Goal: Task Accomplishment & Management: Complete application form

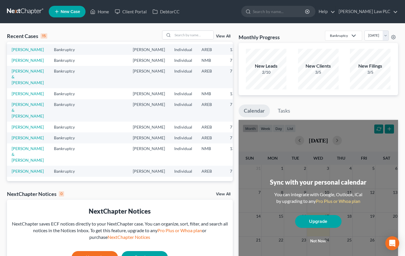
scroll to position [146, 0]
click at [18, 114] on link "[PERSON_NAME] & [PERSON_NAME]" at bounding box center [28, 110] width 32 height 17
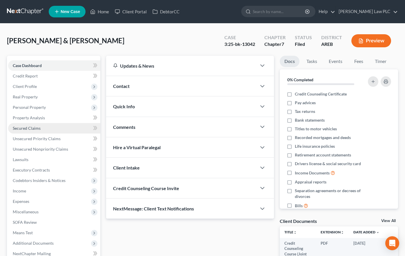
click at [37, 129] on span "Secured Claims" at bounding box center [27, 128] width 28 height 5
click at [26, 8] on link at bounding box center [25, 11] width 37 height 10
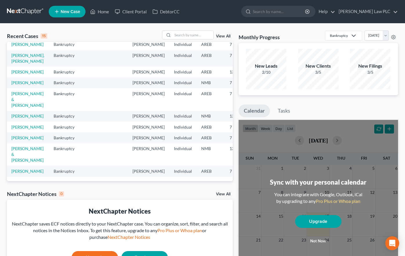
scroll to position [166, 0]
click at [19, 124] on link "[PERSON_NAME]" at bounding box center [27, 126] width 32 height 5
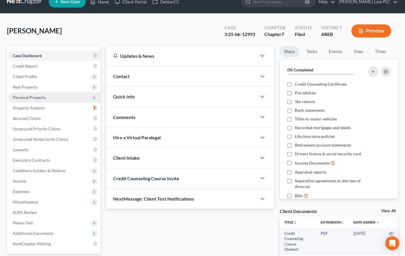
scroll to position [10, 0]
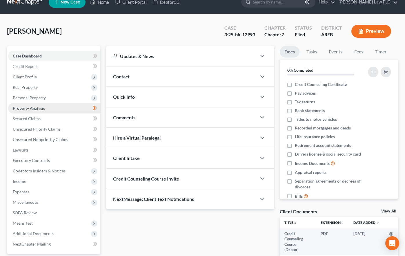
click at [52, 109] on link "Property Analysis" at bounding box center [54, 108] width 92 height 10
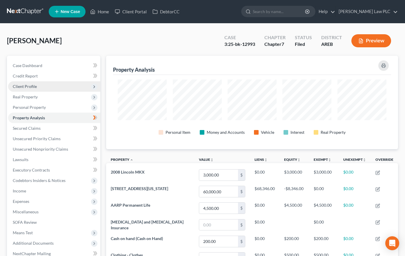
click at [48, 85] on span "Client Profile" at bounding box center [54, 86] width 92 height 10
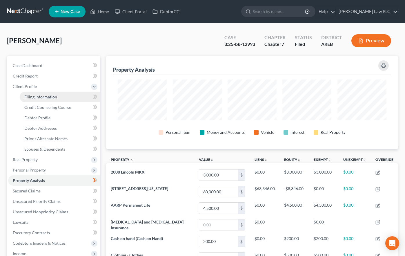
click at [49, 96] on span "Filing Information" at bounding box center [40, 96] width 33 height 5
select select "1"
select select "0"
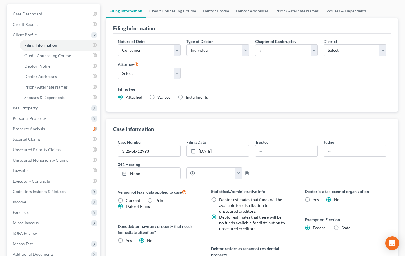
scroll to position [75, 0]
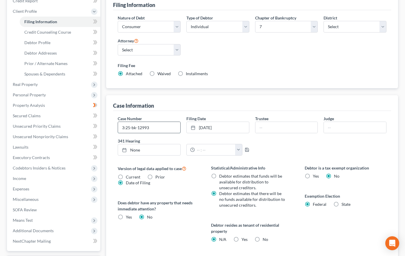
drag, startPoint x: 140, startPoint y: 127, endPoint x: 123, endPoint y: 126, distance: 16.3
click at [118, 126] on input "3:25-bk-12993" at bounding box center [149, 127] width 62 height 11
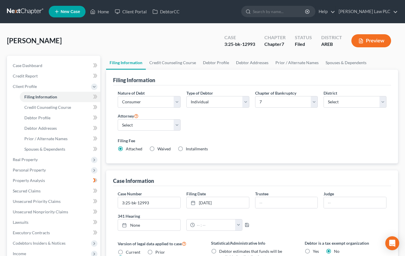
click at [22, 9] on link at bounding box center [25, 11] width 37 height 10
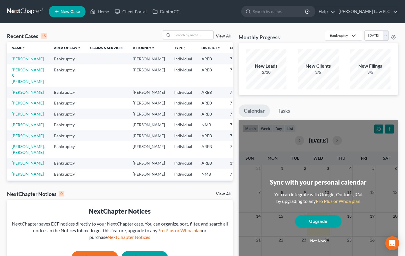
click at [19, 95] on link "[PERSON_NAME]" at bounding box center [28, 92] width 32 height 5
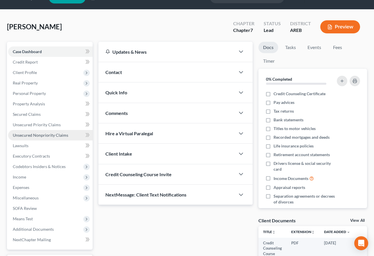
scroll to position [15, 0]
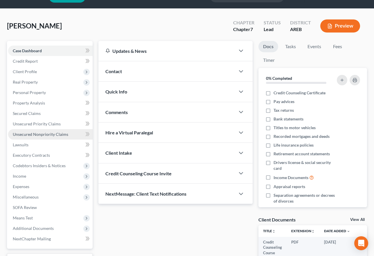
click at [53, 132] on span "Unsecured Nonpriority Claims" at bounding box center [40, 134] width 55 height 5
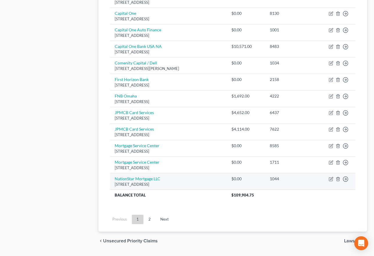
scroll to position [398, 0]
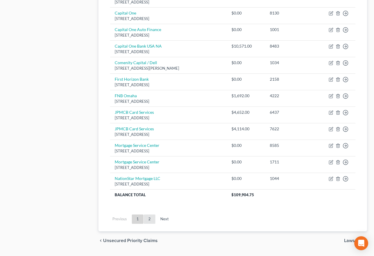
click at [150, 218] on link "2" at bounding box center [150, 218] width 12 height 9
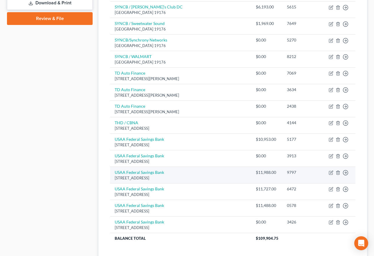
scroll to position [331, 0]
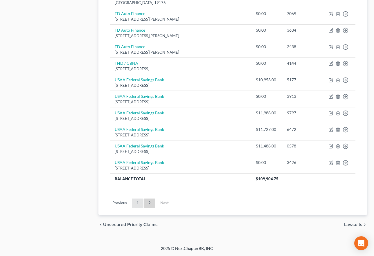
click at [136, 202] on link "1" at bounding box center [138, 202] width 12 height 9
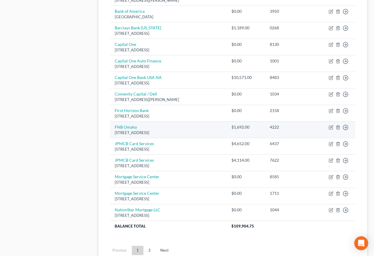
scroll to position [367, 0]
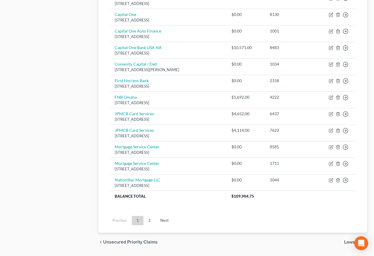
click at [150, 221] on link "2" at bounding box center [150, 220] width 12 height 9
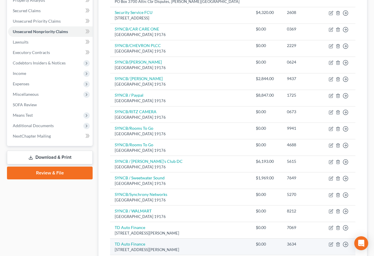
scroll to position [113, 0]
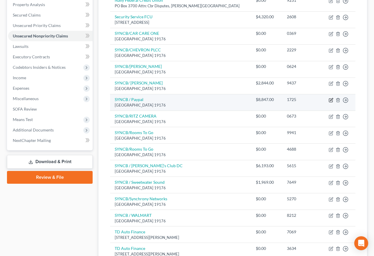
click at [331, 100] on icon "button" at bounding box center [330, 100] width 5 height 5
select select "39"
select select "2"
select select "0"
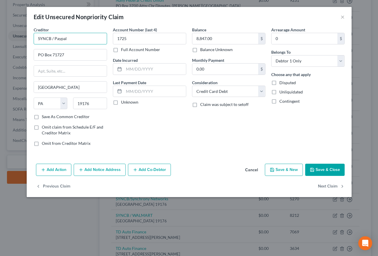
click at [62, 38] on input "SYNCB / Paypal" at bounding box center [70, 39] width 73 height 12
type input "SYNCB / PayPal"
click at [324, 170] on button "Save & Close" at bounding box center [324, 170] width 39 height 12
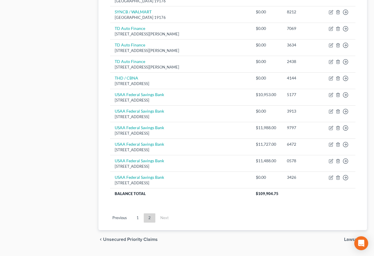
scroll to position [331, 0]
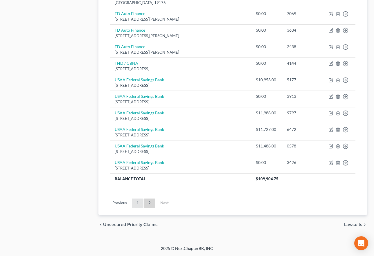
click at [136, 202] on link "1" at bounding box center [138, 202] width 12 height 9
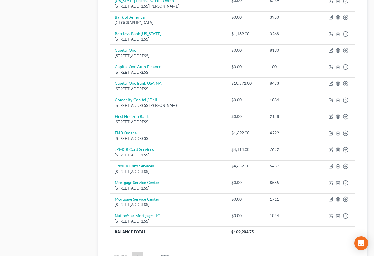
scroll to position [364, 0]
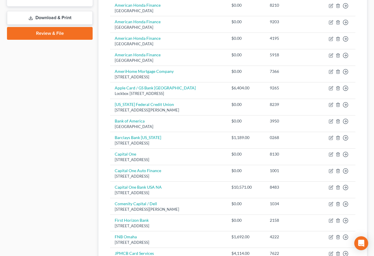
scroll to position [414, 0]
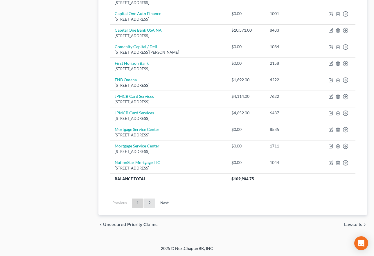
click at [148, 203] on link "2" at bounding box center [150, 202] width 12 height 9
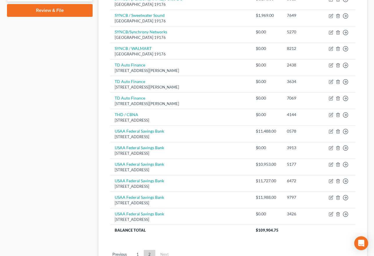
scroll to position [331, 0]
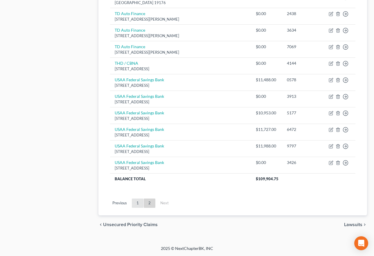
click at [137, 204] on link "1" at bounding box center [138, 202] width 12 height 9
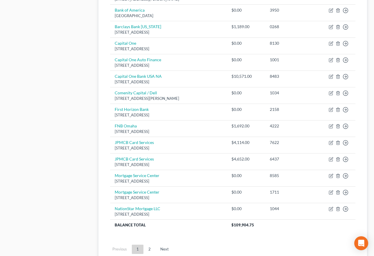
scroll to position [371, 0]
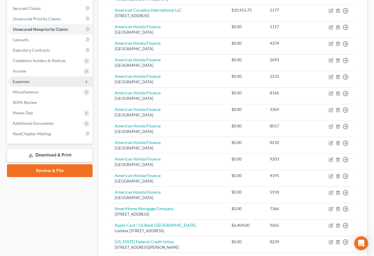
scroll to position [119, 0]
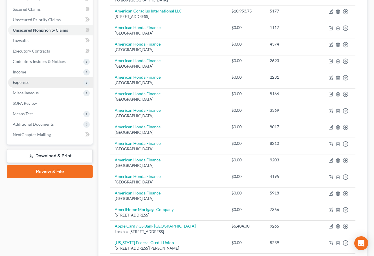
click at [51, 79] on span "Expenses" at bounding box center [50, 82] width 84 height 10
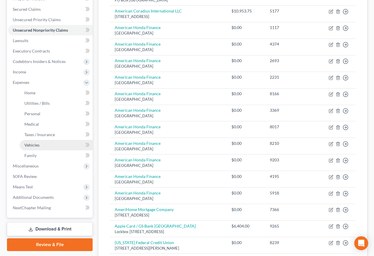
click at [48, 142] on link "Vehicles" at bounding box center [56, 145] width 73 height 10
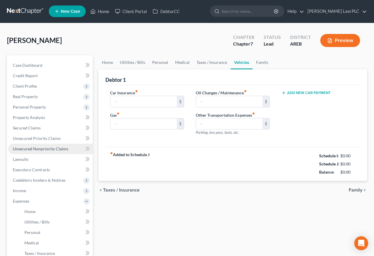
type input "491.00"
type input "350.00"
type input "100.00"
type input "0.00"
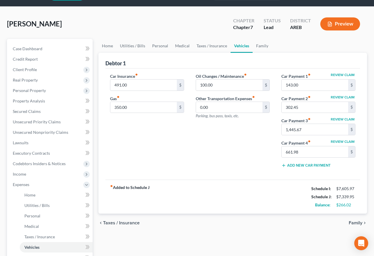
scroll to position [18, 0]
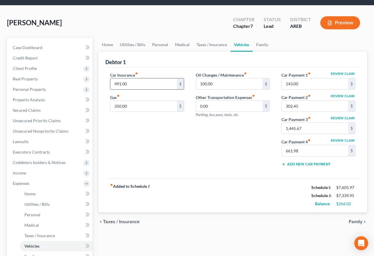
drag, startPoint x: 113, startPoint y: 84, endPoint x: 119, endPoint y: 83, distance: 6.4
click at [113, 83] on input "491.00" at bounding box center [143, 83] width 66 height 11
drag, startPoint x: 130, startPoint y: 83, endPoint x: 111, endPoint y: 83, distance: 19.4
click at [111, 83] on input "491.00" at bounding box center [143, 83] width 66 height 11
type input "654.94"
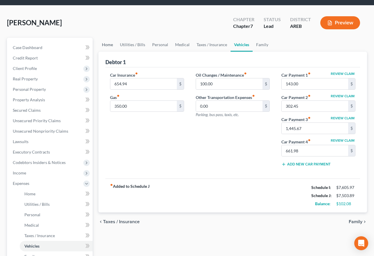
click at [107, 45] on link "Home" at bounding box center [107, 45] width 18 height 14
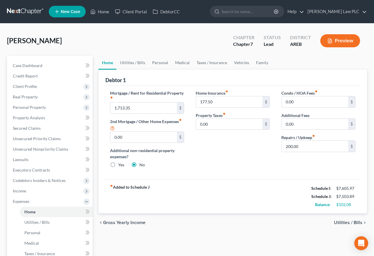
click at [105, 64] on link "Home" at bounding box center [107, 63] width 18 height 14
click at [192, 101] on div "Home Insurance fiber_manual_record 177.50 $ Property Taxes fiber_manual_record …" at bounding box center [233, 131] width 86 height 83
click at [206, 102] on input "177.50" at bounding box center [229, 101] width 66 height 11
type input "0"
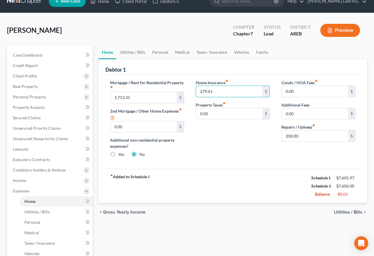
type input "279.61"
click at [344, 210] on span "Utilities / Bills" at bounding box center [348, 212] width 28 height 5
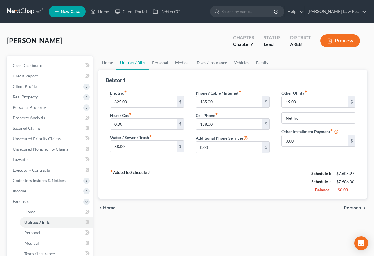
click at [351, 207] on span "Personal" at bounding box center [353, 207] width 19 height 5
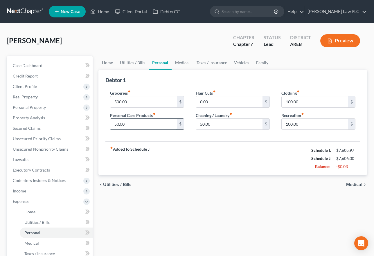
drag, startPoint x: 128, startPoint y: 124, endPoint x: 133, endPoint y: 123, distance: 5.9
click at [133, 123] on input "50.00" at bounding box center [143, 124] width 66 height 11
click at [355, 185] on span "Medical" at bounding box center [354, 184] width 16 height 5
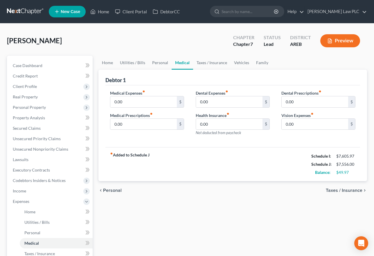
click at [344, 192] on span "Taxes / Insurance" at bounding box center [344, 190] width 37 height 5
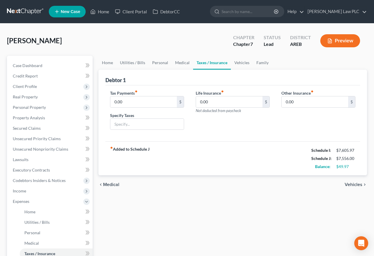
click at [355, 185] on span "Vehicles" at bounding box center [353, 184] width 18 height 5
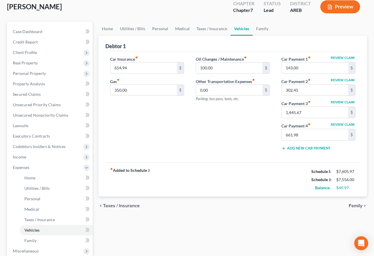
scroll to position [26, 0]
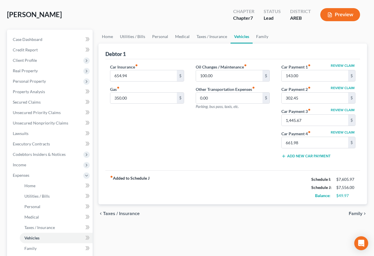
click at [352, 212] on span "Family" at bounding box center [356, 213] width 14 height 5
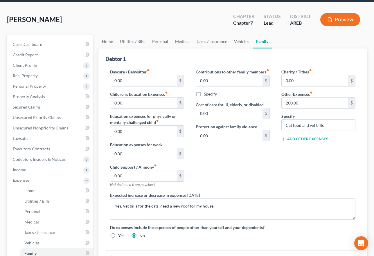
scroll to position [19, 0]
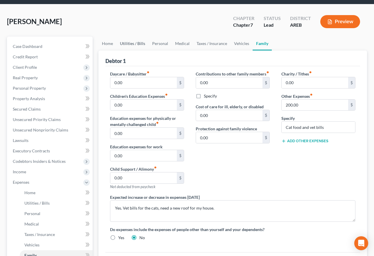
click at [127, 45] on link "Utilities / Bills" at bounding box center [132, 44] width 32 height 14
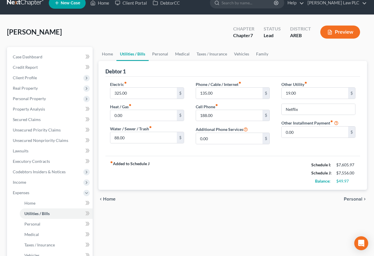
scroll to position [12, 0]
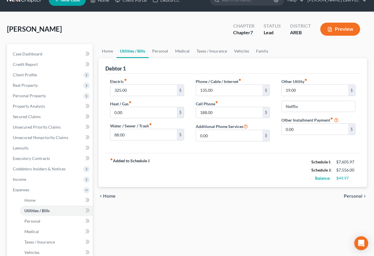
click at [350, 195] on span "Personal" at bounding box center [353, 196] width 19 height 5
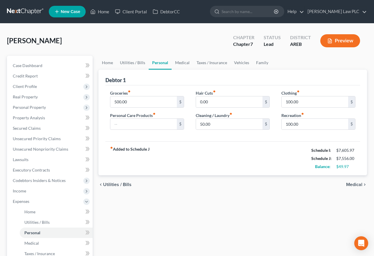
scroll to position [0, 0]
drag, startPoint x: 292, startPoint y: 124, endPoint x: 291, endPoint y: 139, distance: 15.1
click at [292, 124] on input "100.00" at bounding box center [314, 123] width 66 height 11
type input "50.00"
click at [355, 185] on span "Medical" at bounding box center [354, 184] width 16 height 5
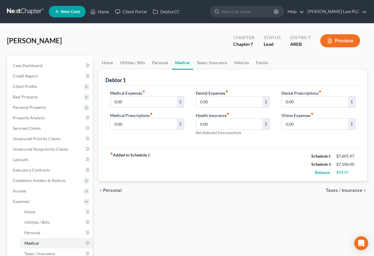
click at [355, 190] on span "Taxes / Insurance" at bounding box center [344, 190] width 37 height 5
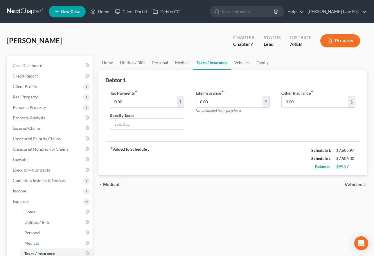
click at [111, 186] on span "Medical" at bounding box center [111, 184] width 16 height 5
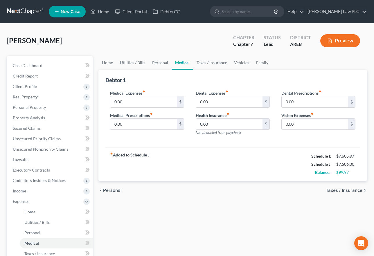
click at [338, 192] on span "Taxes / Insurance" at bounding box center [344, 190] width 37 height 5
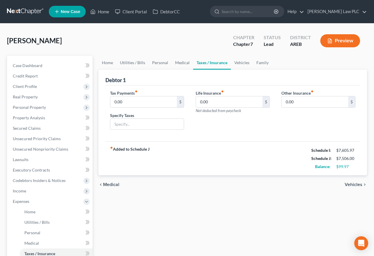
click at [348, 184] on span "Vehicles" at bounding box center [353, 184] width 18 height 5
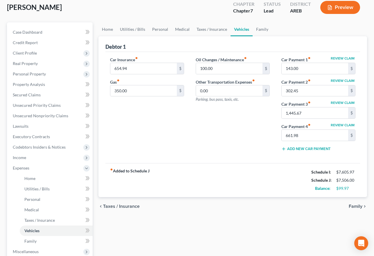
scroll to position [34, 0]
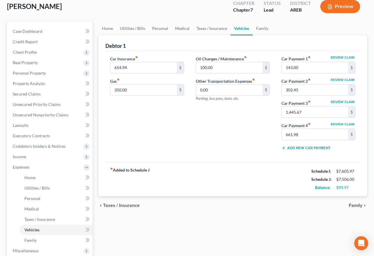
click at [351, 207] on span "Family" at bounding box center [356, 205] width 14 height 5
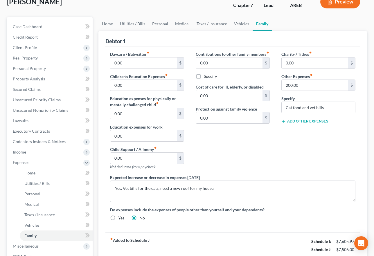
scroll to position [38, 0]
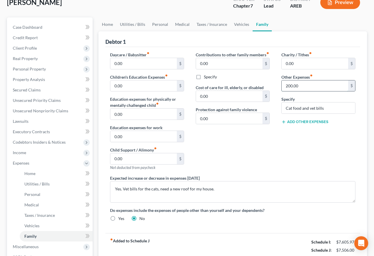
click at [288, 86] on input "200.00" at bounding box center [314, 85] width 66 height 11
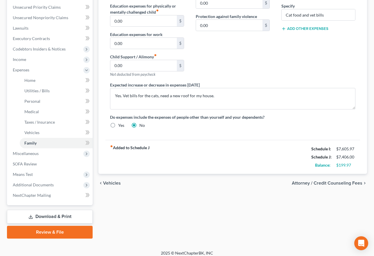
scroll to position [136, 0]
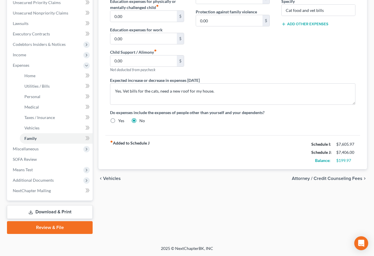
click at [331, 180] on span "Attorney / Credit Counseling Fees" at bounding box center [327, 178] width 71 height 5
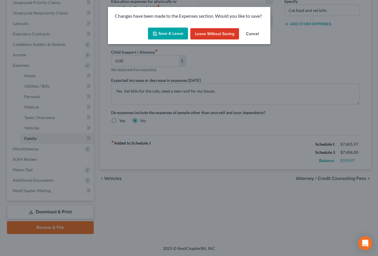
click at [170, 33] on button "Save & Leave" at bounding box center [168, 34] width 40 height 12
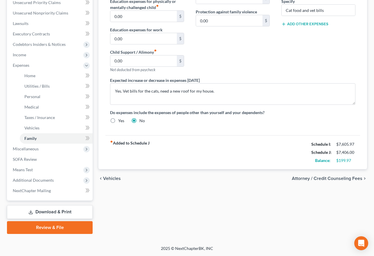
type input "100.00"
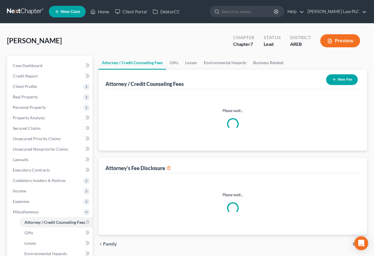
select select "1"
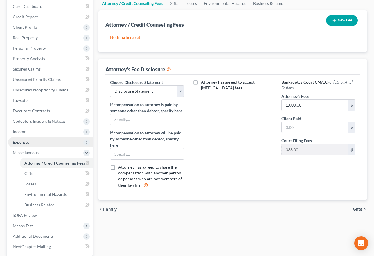
click at [37, 144] on span "Expenses" at bounding box center [50, 142] width 84 height 10
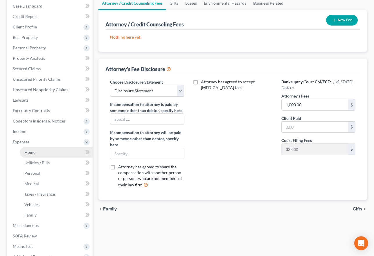
click at [36, 153] on link "Home" at bounding box center [56, 152] width 73 height 10
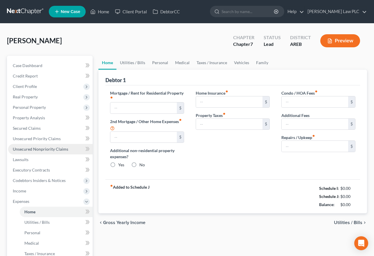
type input "1,713.35"
type input "0.00"
radio input "true"
type input "279.61"
type input "0.00"
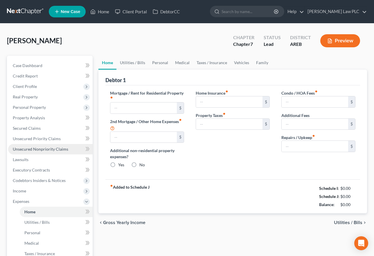
type input "0.00"
type input "200.00"
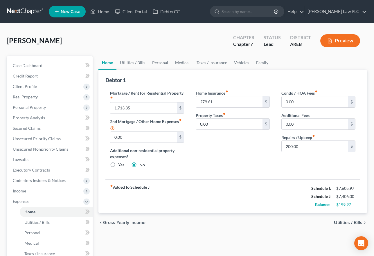
click at [24, 16] on link at bounding box center [25, 11] width 37 height 10
click at [24, 12] on link at bounding box center [25, 11] width 37 height 10
click at [25, 12] on link at bounding box center [25, 11] width 37 height 10
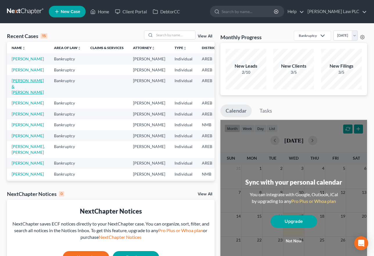
click at [19, 95] on link "[PERSON_NAME] & [PERSON_NAME]" at bounding box center [28, 86] width 32 height 17
click at [16, 95] on link "[PERSON_NAME] & [PERSON_NAME]" at bounding box center [26, 86] width 32 height 17
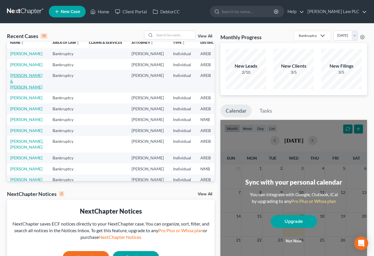
click at [15, 89] on link "[PERSON_NAME] & [PERSON_NAME]" at bounding box center [26, 81] width 32 height 17
